Goal: Task Accomplishment & Management: Complete application form

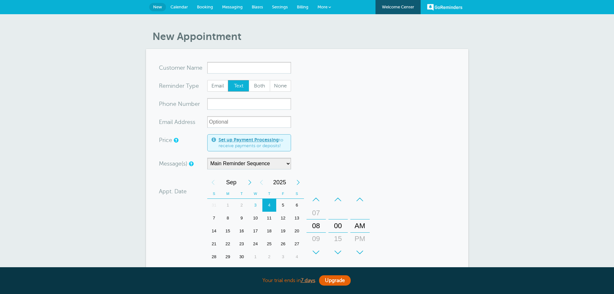
click at [525, 72] on div "New Appointment You are creating a new customer. To use an existing customer se…" at bounding box center [307, 228] width 614 height 429
click at [338, 279] on link "Upgrade" at bounding box center [335, 280] width 32 height 10
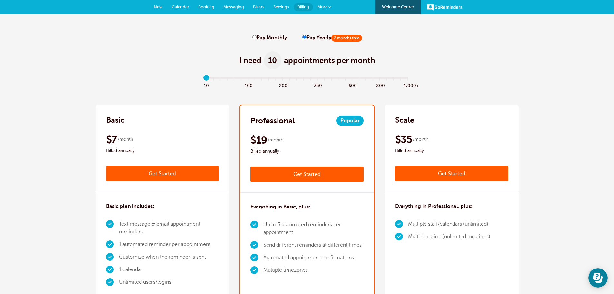
click at [165, 172] on link "Get Started" at bounding box center [162, 173] width 113 height 15
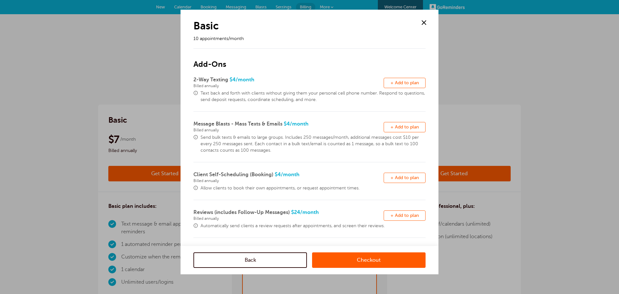
click at [362, 258] on link "Checkout" at bounding box center [369, 259] width 114 height 15
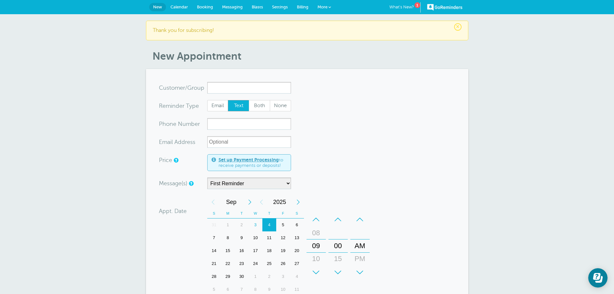
click at [181, 4] on link "Calendar" at bounding box center [179, 7] width 26 height 14
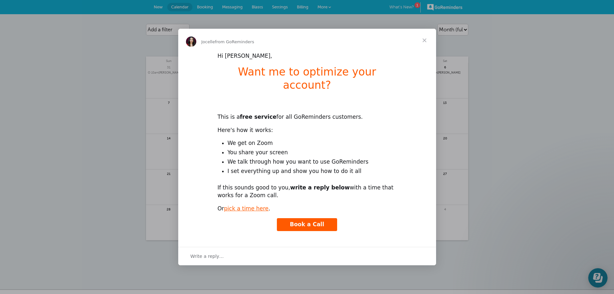
click at [425, 47] on span "Close" at bounding box center [424, 40] width 23 height 23
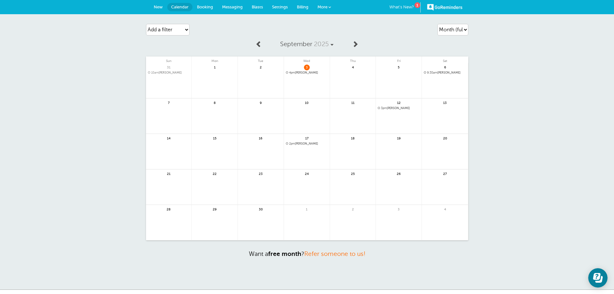
click at [202, 6] on span "Booking" at bounding box center [205, 7] width 16 height 5
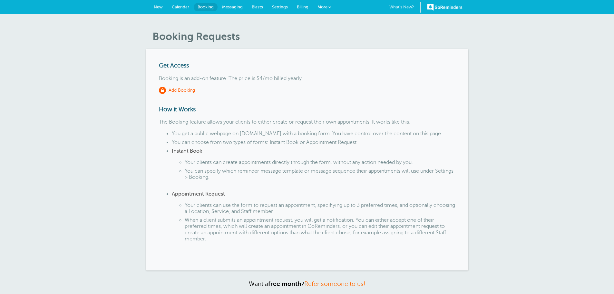
click at [156, 6] on span "New" at bounding box center [158, 7] width 9 height 5
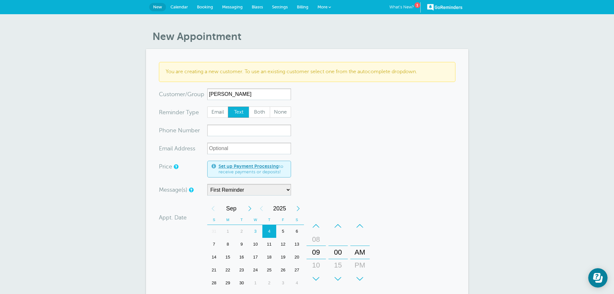
type input "Joe Santiago"
click at [227, 128] on input "xxx-no-autofill" at bounding box center [249, 131] width 84 height 12
click at [242, 244] on div "9" at bounding box center [242, 244] width 14 height 13
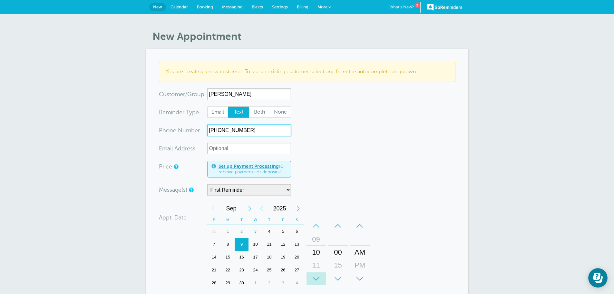
click at [315, 277] on div "+" at bounding box center [316, 278] width 19 height 13
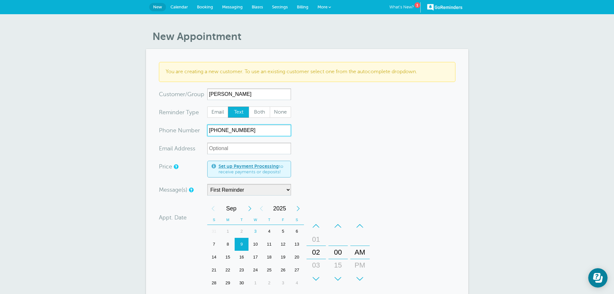
click at [315, 277] on div "+" at bounding box center [316, 278] width 19 height 13
click at [361, 226] on div "–" at bounding box center [360, 225] width 19 height 13
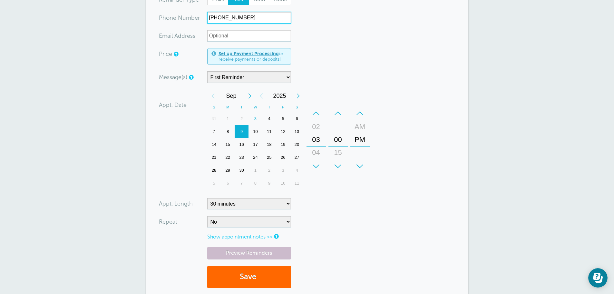
scroll to position [129, 0]
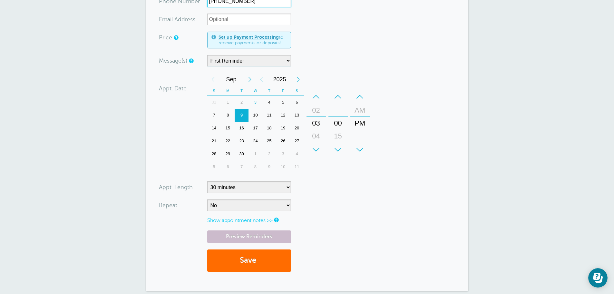
type input "347-255-0309"
click at [251, 260] on button "Save" at bounding box center [249, 260] width 84 height 22
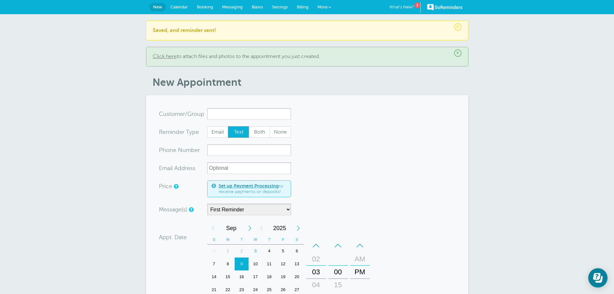
drag, startPoint x: 207, startPoint y: 5, endPoint x: 211, endPoint y: 7, distance: 4.2
click at [207, 5] on span "Booking" at bounding box center [205, 7] width 16 height 5
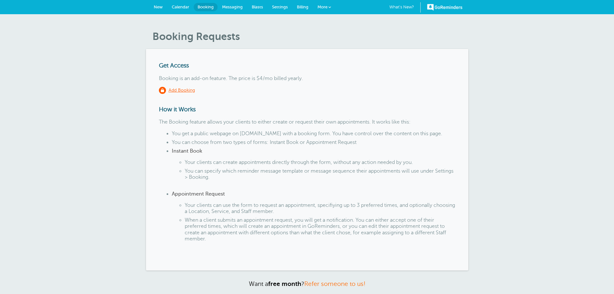
click at [181, 5] on span "Calendar" at bounding box center [180, 7] width 17 height 5
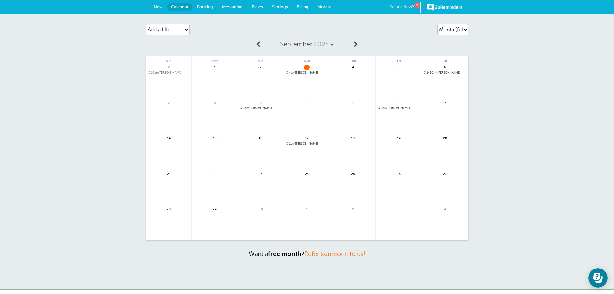
drag, startPoint x: 64, startPoint y: 82, endPoint x: 79, endPoint y: 91, distance: 18.2
click at [64, 82] on div "Agenda Day Week Month (full view) Month (condensed) Add a filter Customer Searc…" at bounding box center [307, 151] width 614 height 275
